Goal: Task Accomplishment & Management: Use online tool/utility

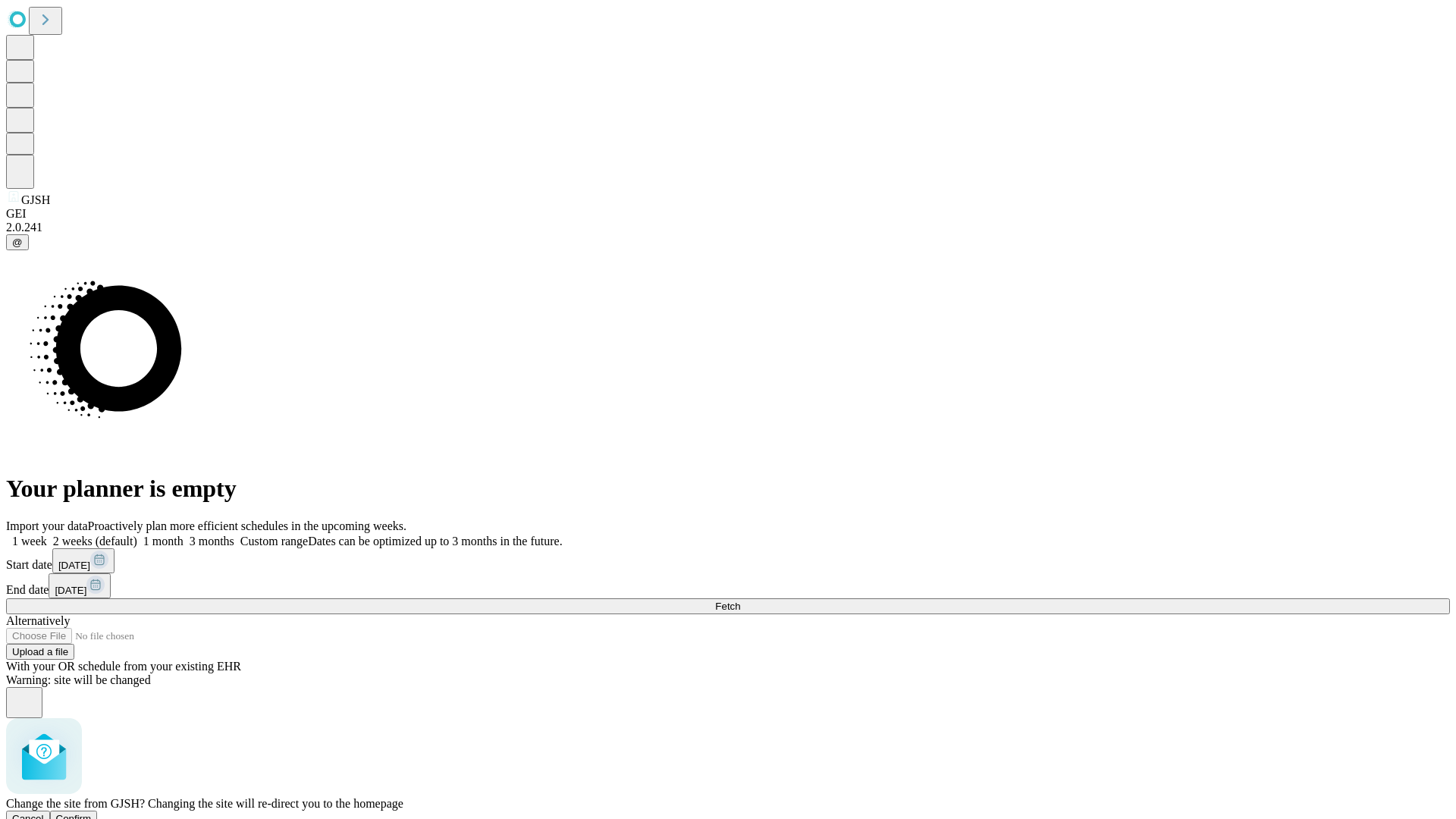
click at [92, 812] on span "Confirm" at bounding box center [73, 818] width 35 height 12
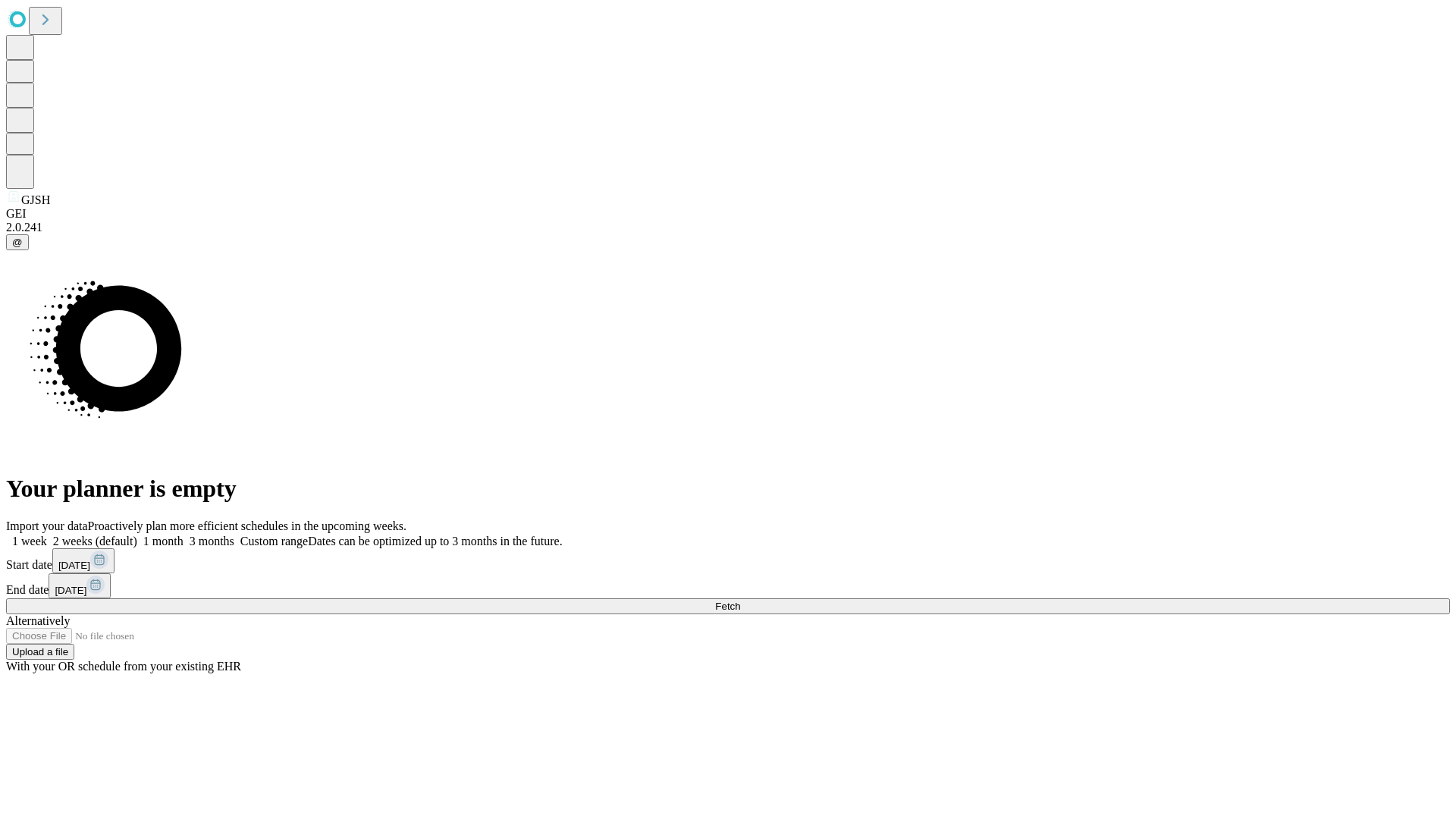
click at [183, 534] on label "1 month" at bounding box center [160, 541] width 46 height 13
click at [740, 600] on span "Fetch" at bounding box center [728, 606] width 25 height 12
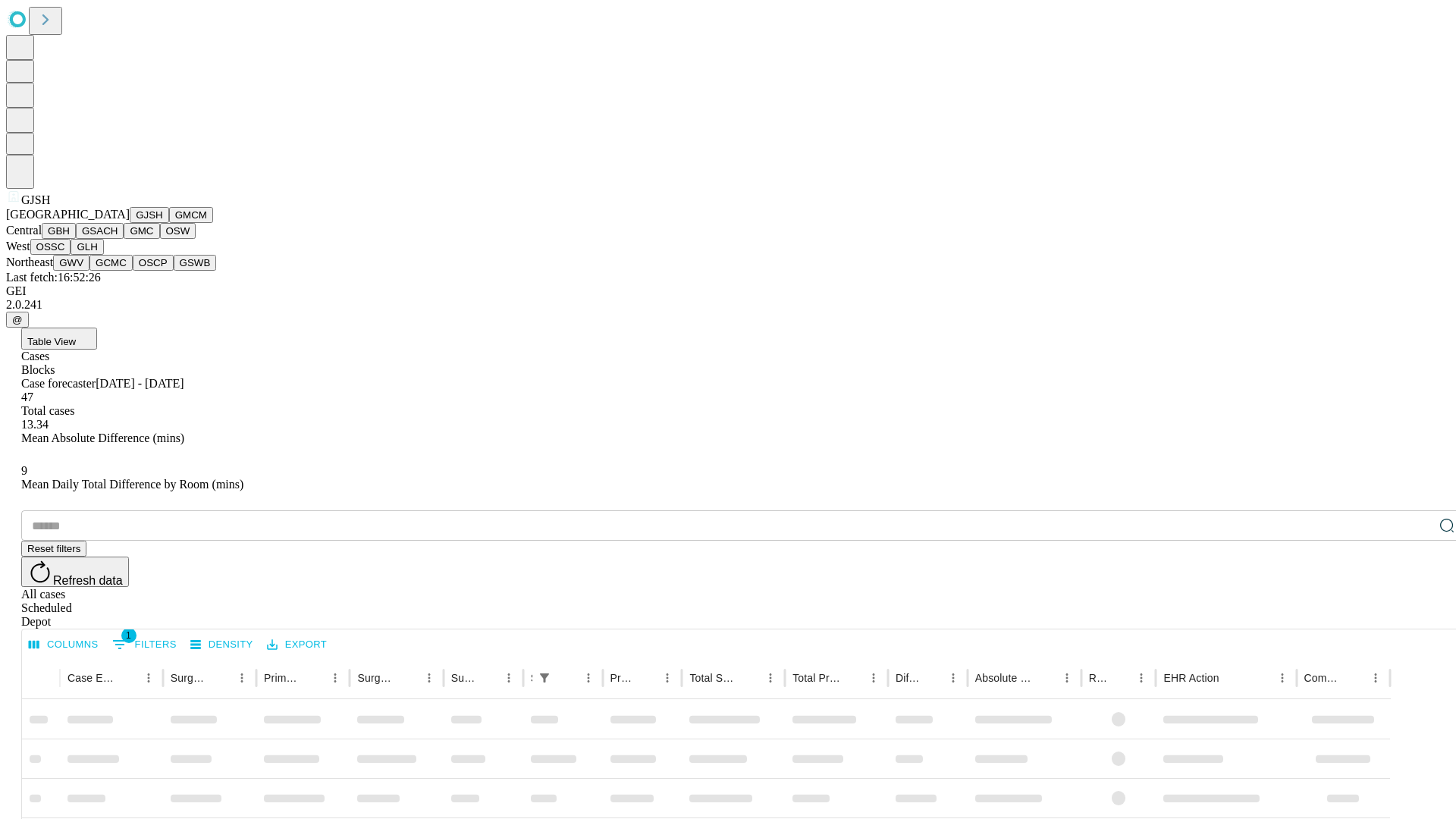
click at [169, 223] on button "GMCM" at bounding box center [191, 214] width 44 height 16
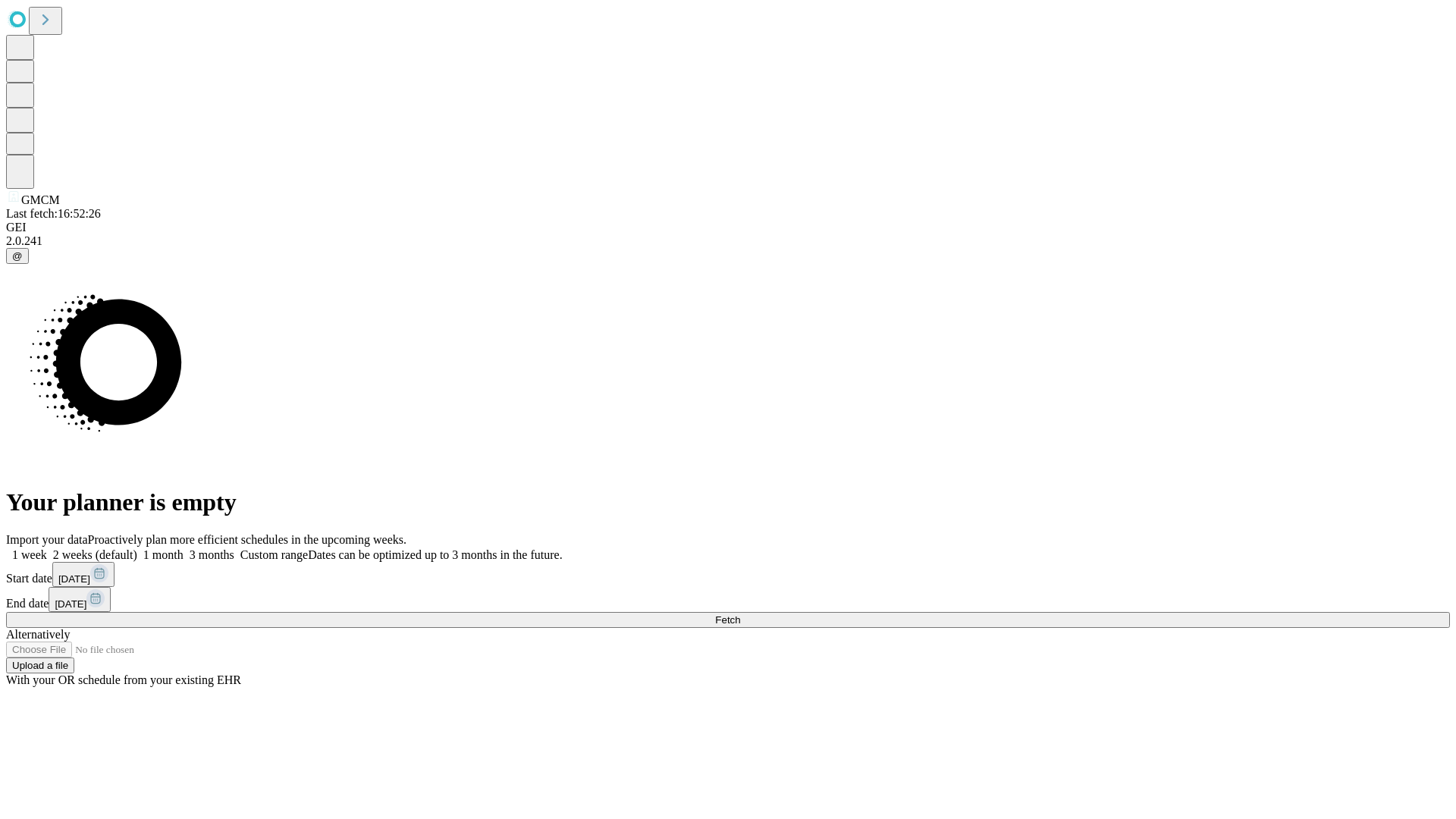
click at [183, 548] on label "1 month" at bounding box center [160, 555] width 46 height 13
click at [740, 614] on span "Fetch" at bounding box center [728, 620] width 25 height 12
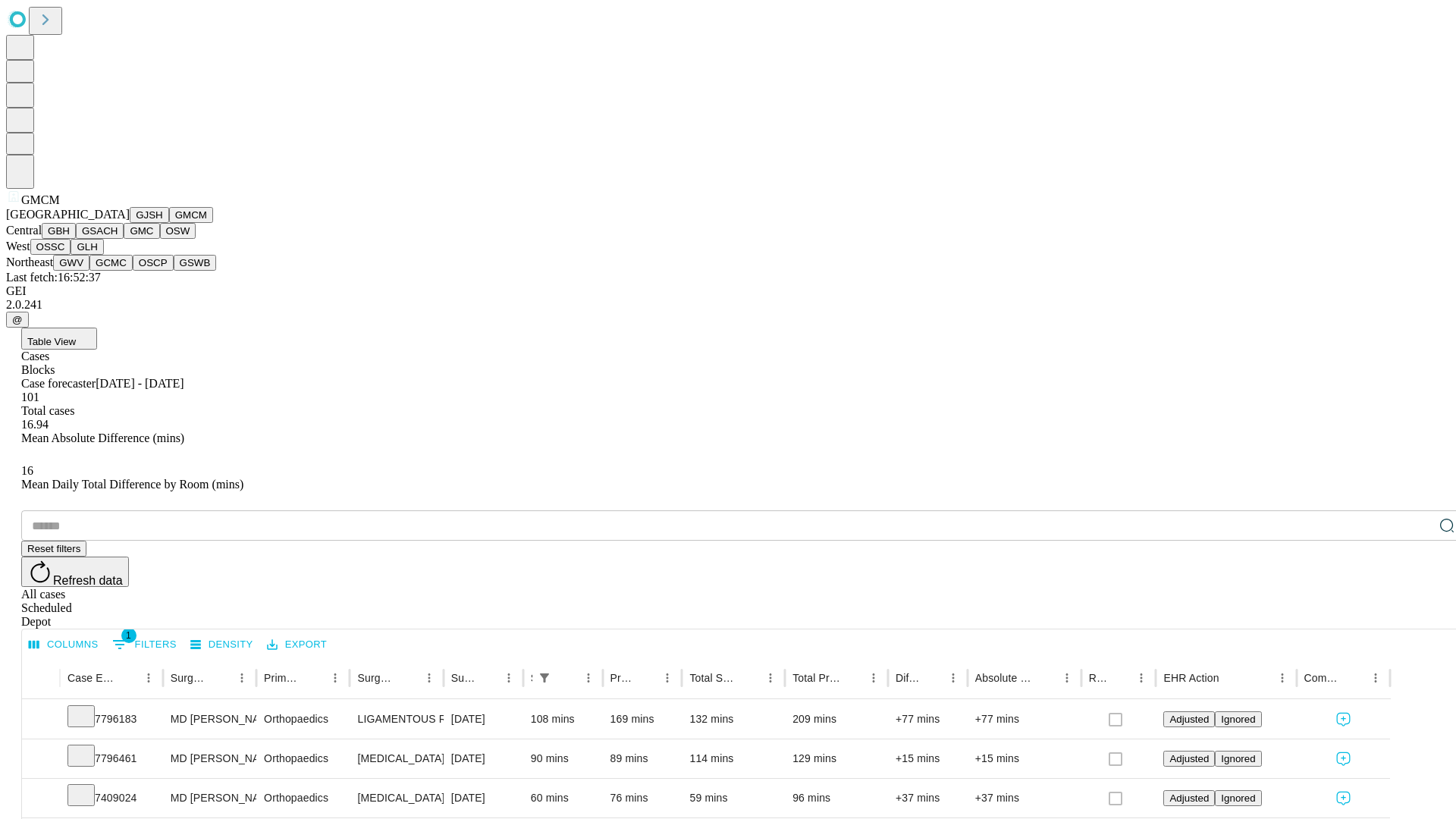
click at [76, 239] on button "GBH" at bounding box center [59, 230] width 34 height 16
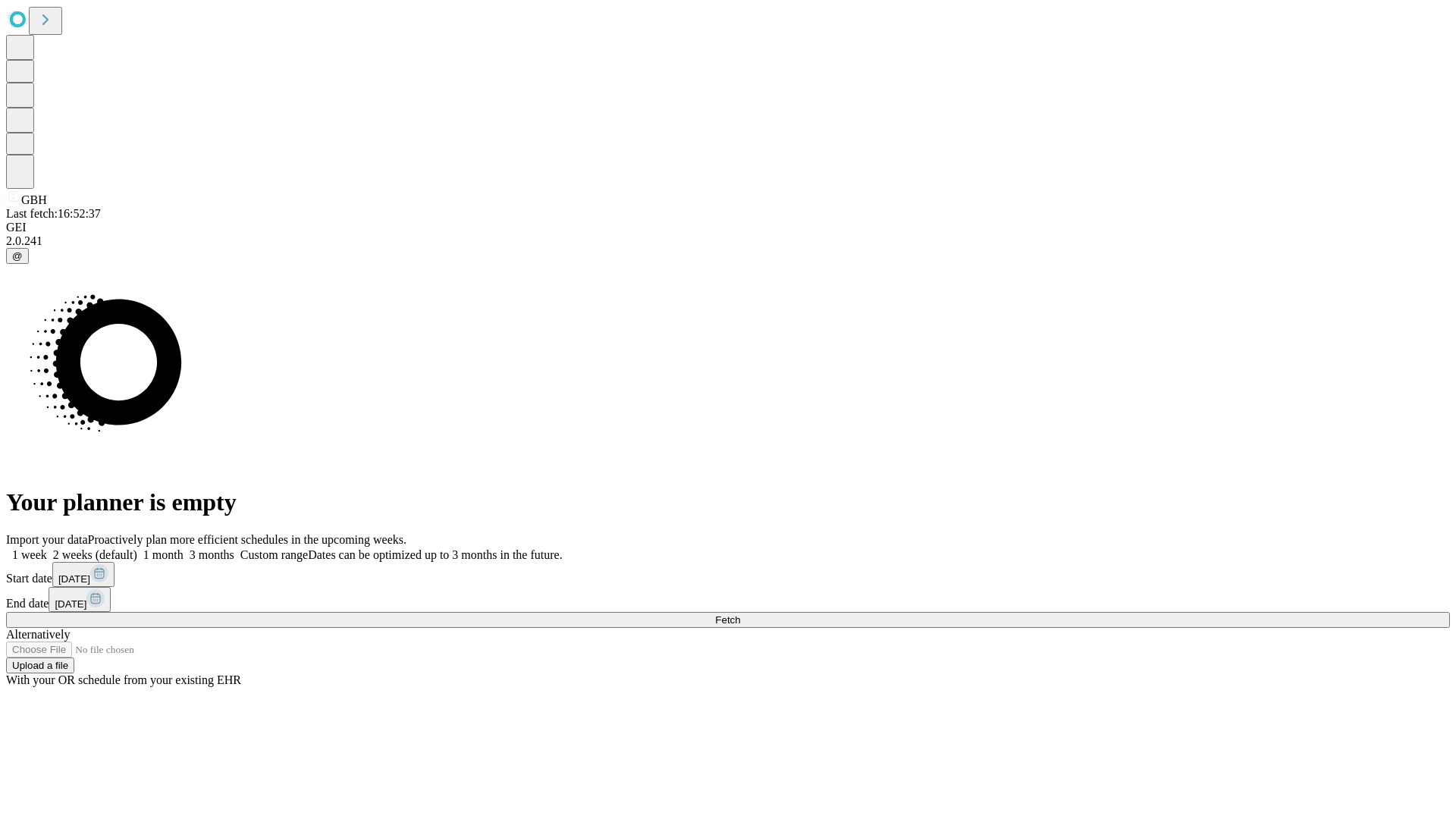
click at [183, 548] on label "1 month" at bounding box center [160, 555] width 46 height 13
click at [740, 614] on span "Fetch" at bounding box center [728, 620] width 25 height 12
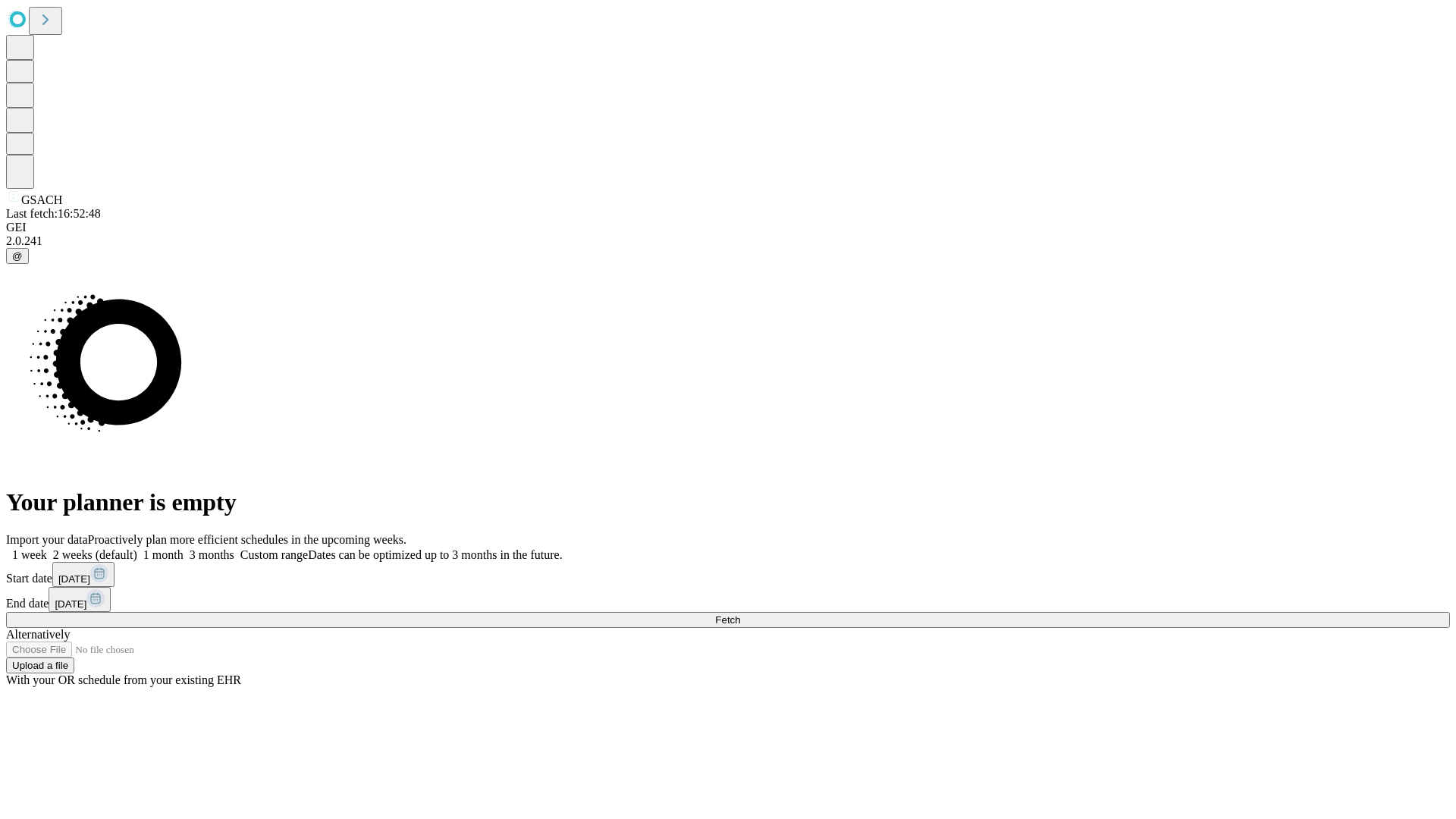
click at [183, 548] on label "1 month" at bounding box center [160, 555] width 46 height 13
click at [740, 614] on span "Fetch" at bounding box center [728, 620] width 25 height 12
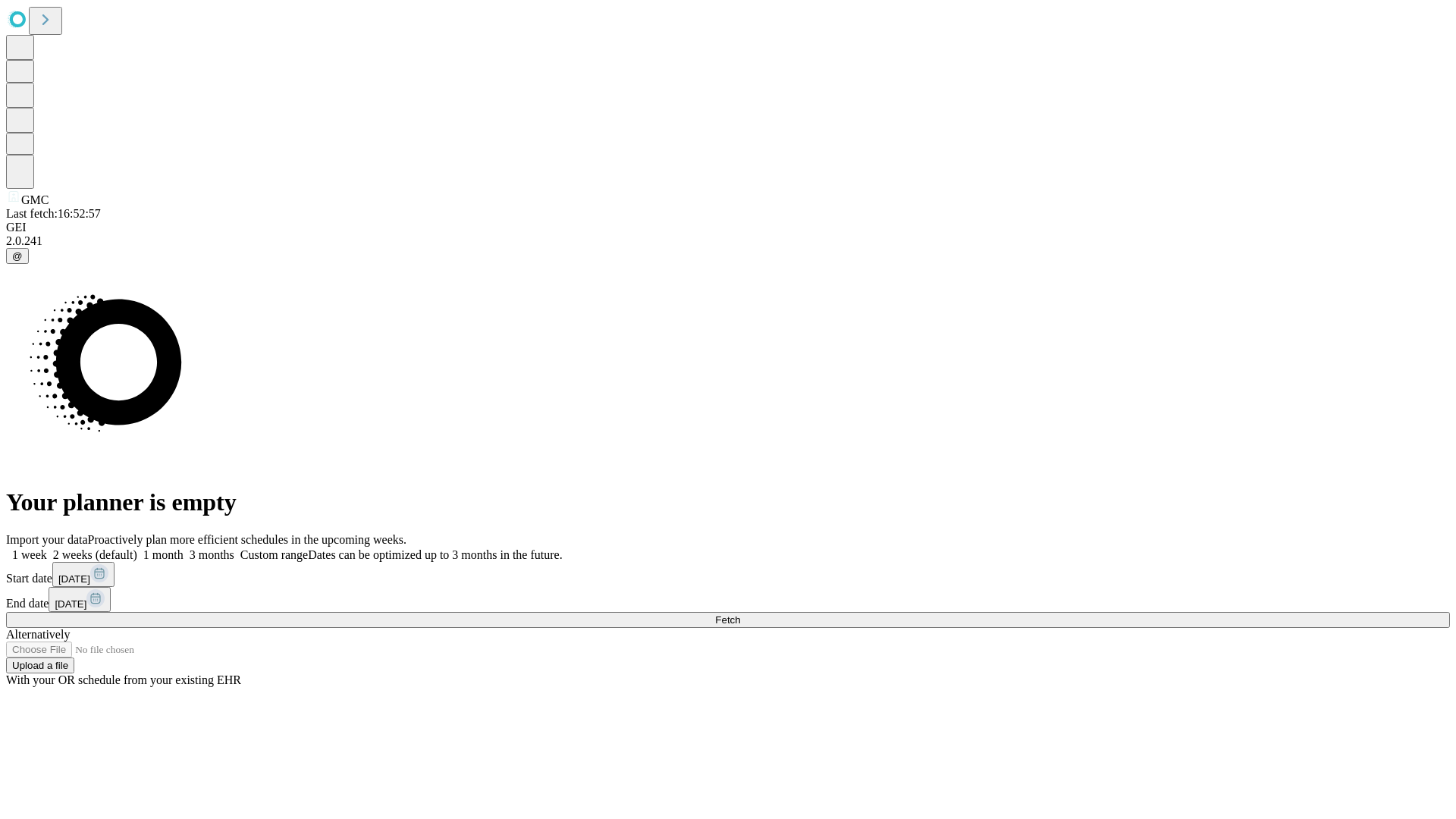
click at [183, 548] on label "1 month" at bounding box center [160, 555] width 46 height 13
click at [740, 614] on span "Fetch" at bounding box center [728, 620] width 25 height 12
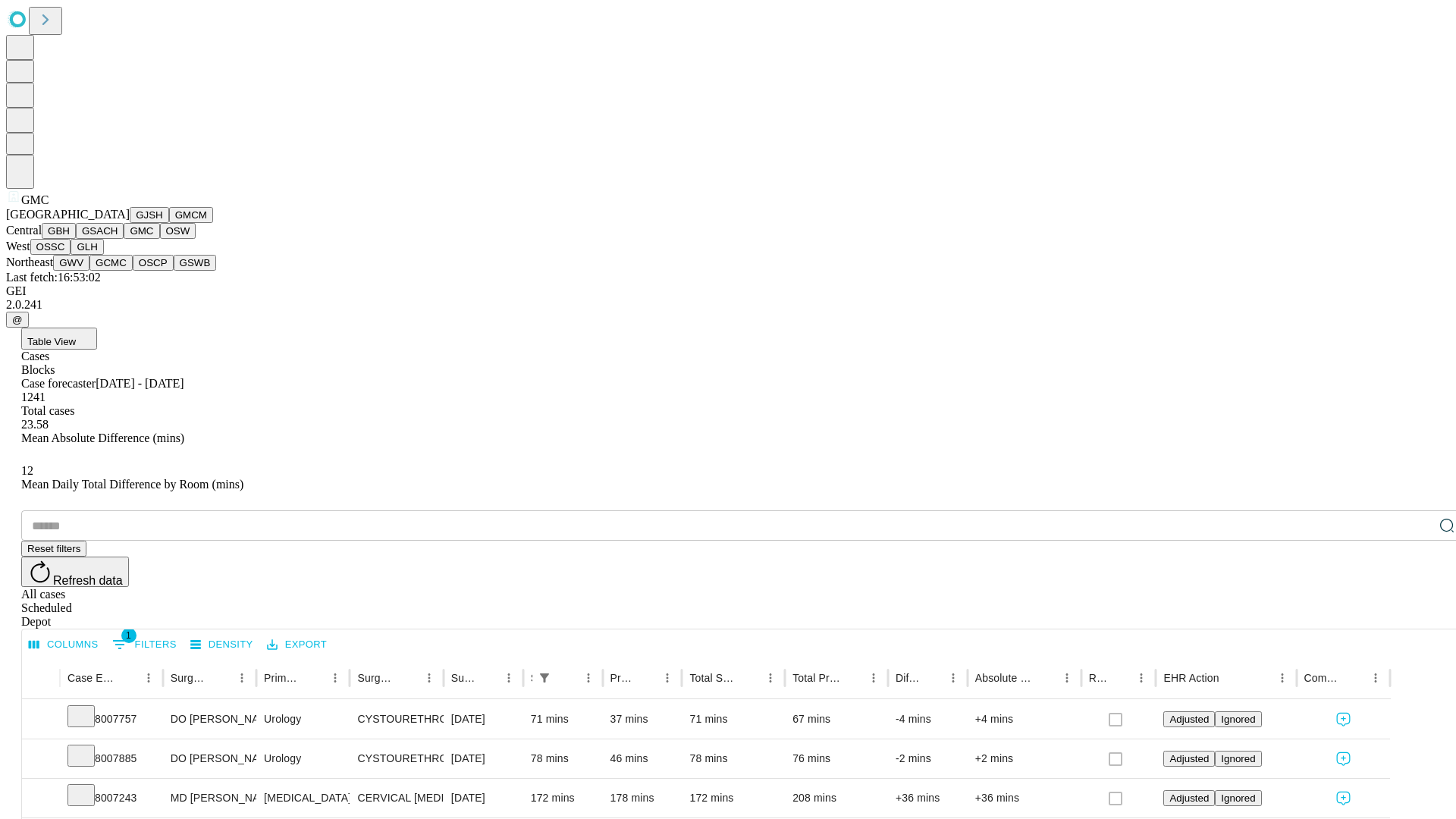
click at [160, 239] on button "OSW" at bounding box center [178, 230] width 36 height 16
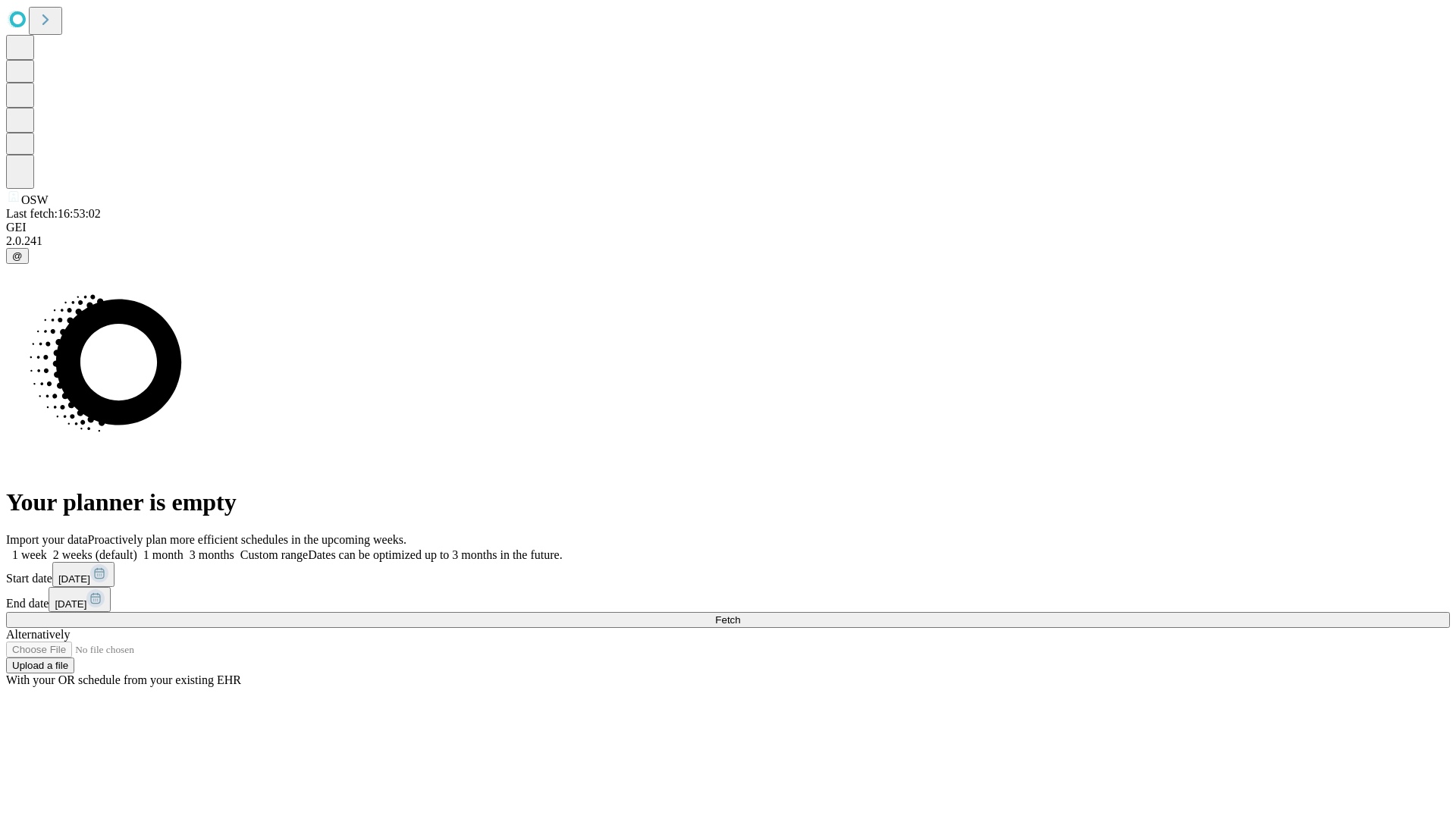
click at [183, 548] on label "1 month" at bounding box center [160, 555] width 46 height 13
click at [740, 614] on span "Fetch" at bounding box center [728, 620] width 25 height 12
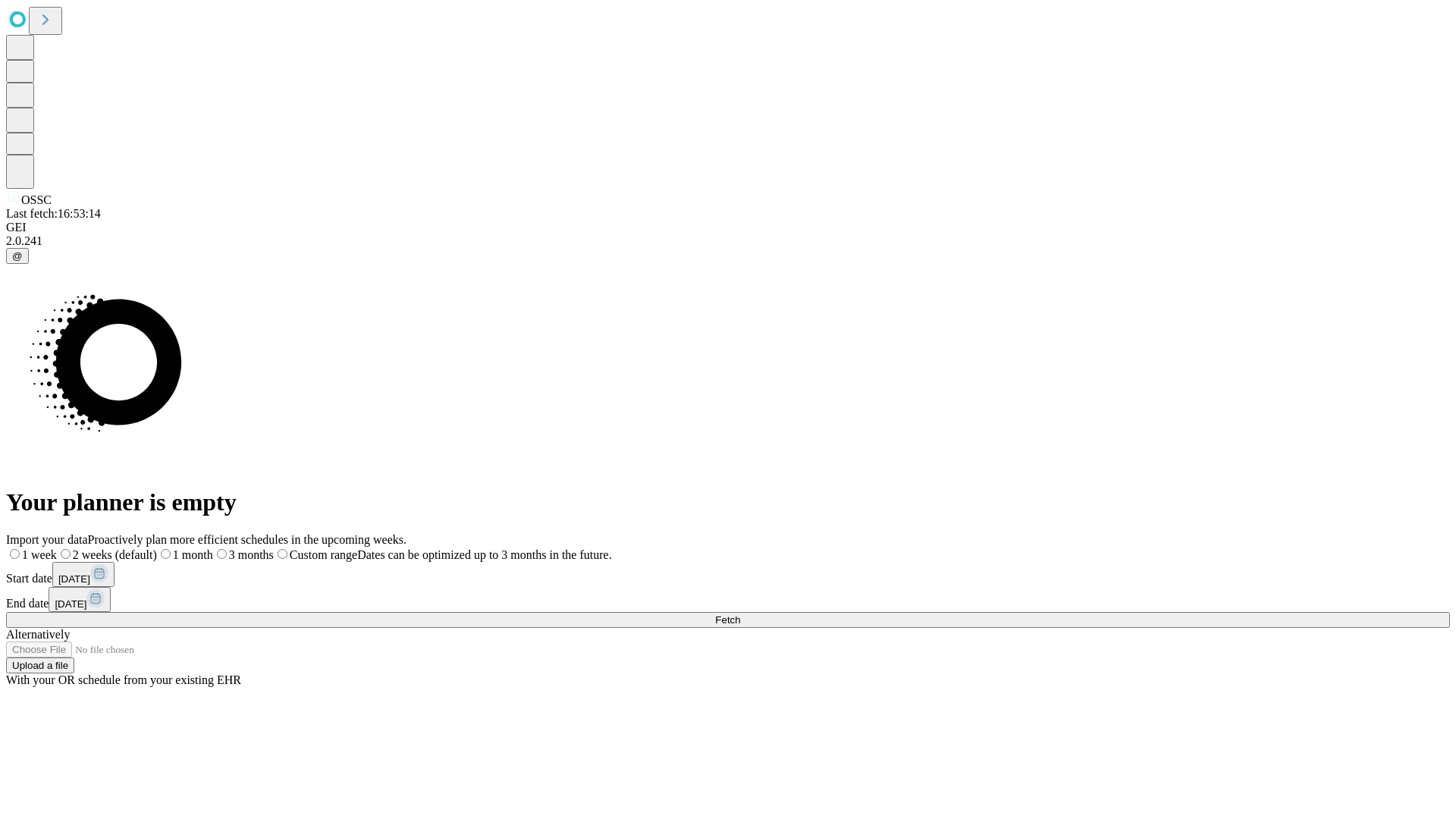
click at [740, 614] on span "Fetch" at bounding box center [728, 620] width 25 height 12
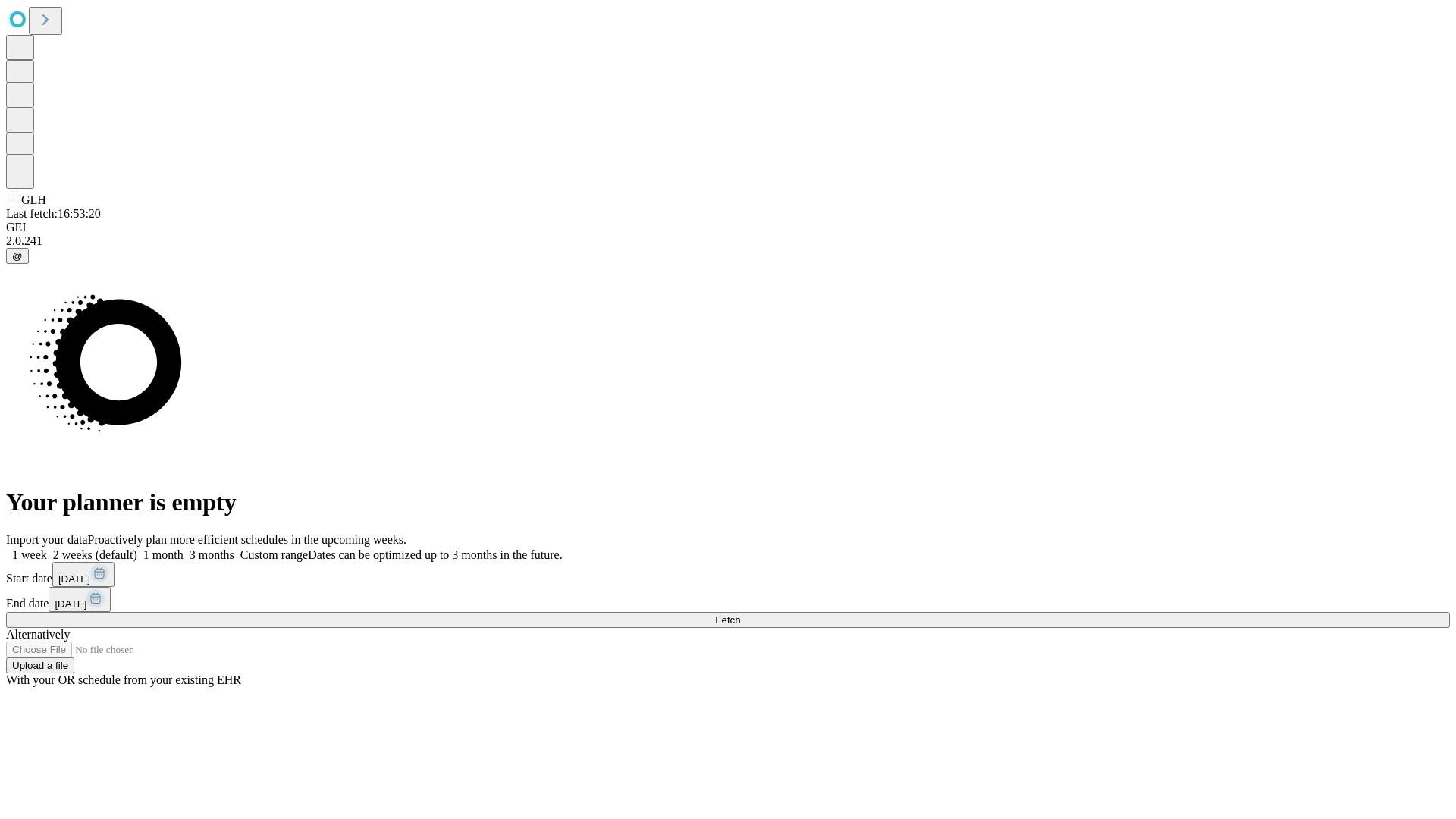
click at [183, 548] on label "1 month" at bounding box center [160, 555] width 46 height 13
click at [740, 614] on span "Fetch" at bounding box center [728, 620] width 25 height 12
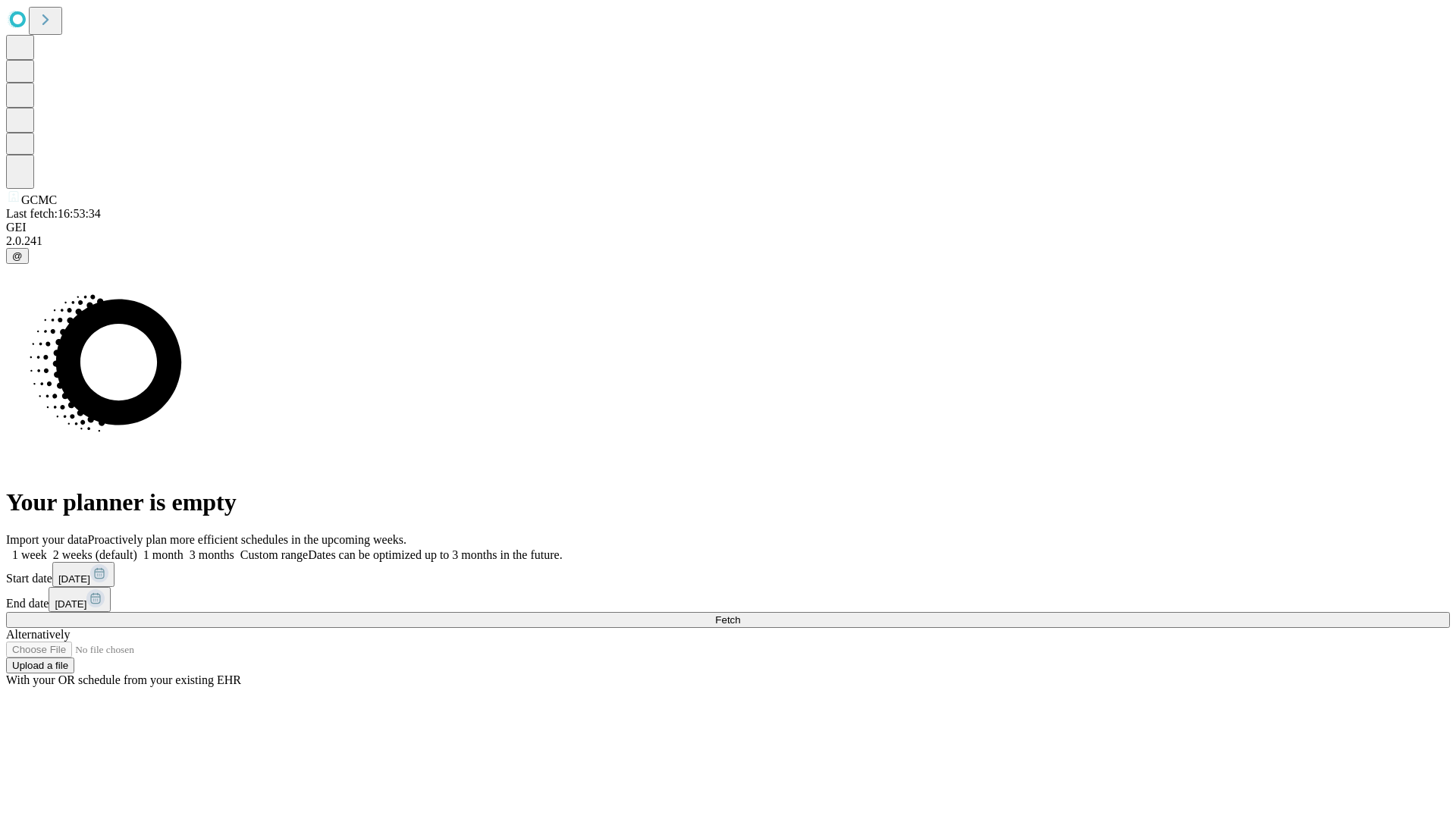
click at [183, 548] on label "1 month" at bounding box center [160, 555] width 46 height 13
click at [740, 614] on span "Fetch" at bounding box center [728, 620] width 25 height 12
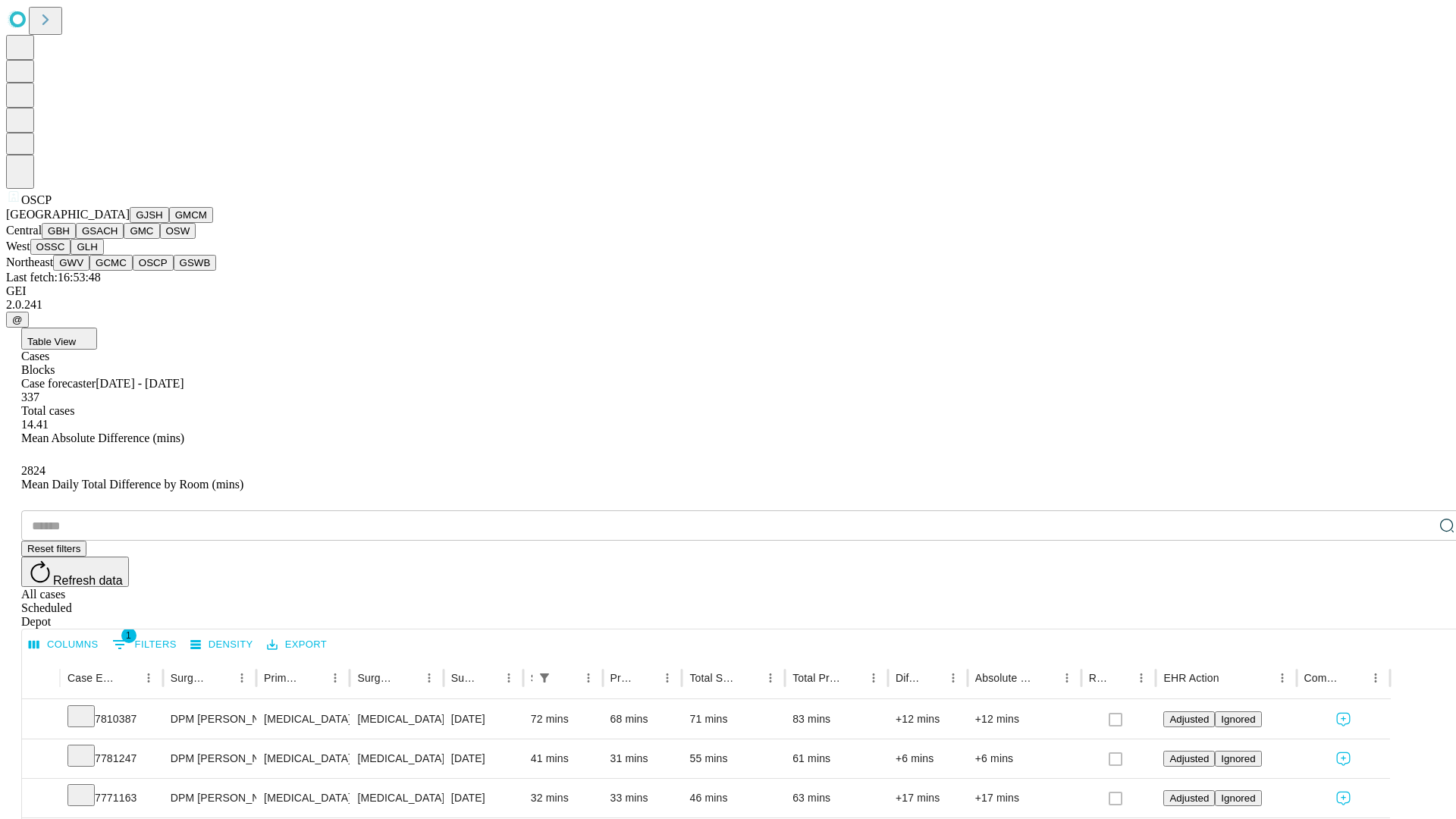
click at [173, 271] on button "GSWB" at bounding box center [195, 262] width 43 height 16
